Goal: Task Accomplishment & Management: Manage account settings

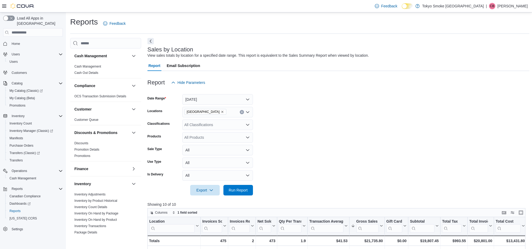
scroll to position [163, 0]
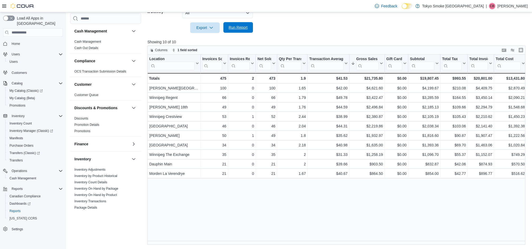
click at [246, 28] on span "Run Report" at bounding box center [238, 27] width 19 height 5
click at [15, 42] on span "Home" at bounding box center [16, 44] width 8 height 4
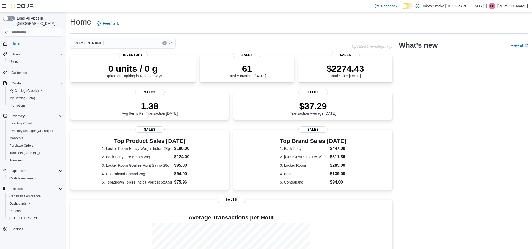
click at [515, 6] on p "[PERSON_NAME]" at bounding box center [513, 6] width 30 height 6
click at [493, 53] on span "Sign Out" at bounding box center [494, 51] width 14 height 5
